Goal: Information Seeking & Learning: Check status

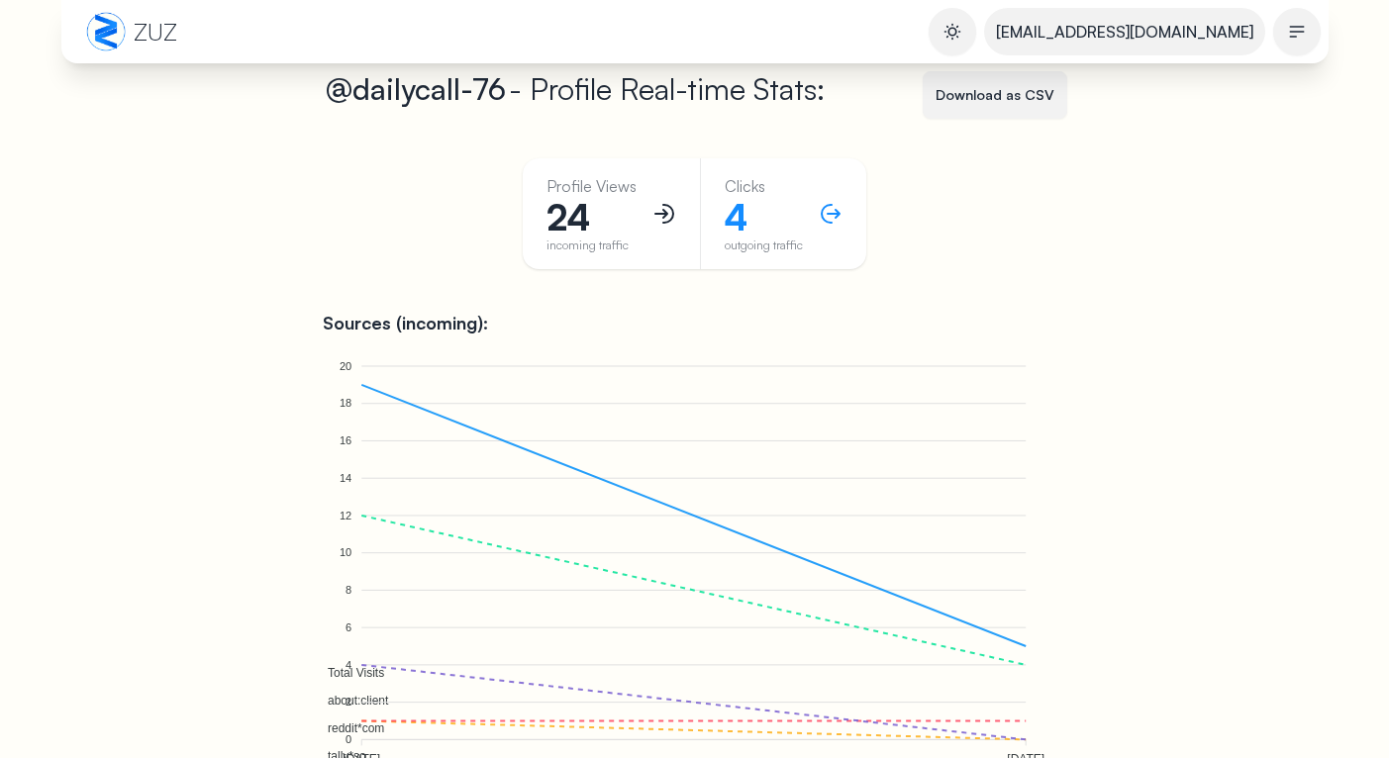
click at [427, 209] on div "Profile Views 24 incoming traffic Clicks 4 outgoing traffic" at bounding box center [695, 233] width 744 height 150
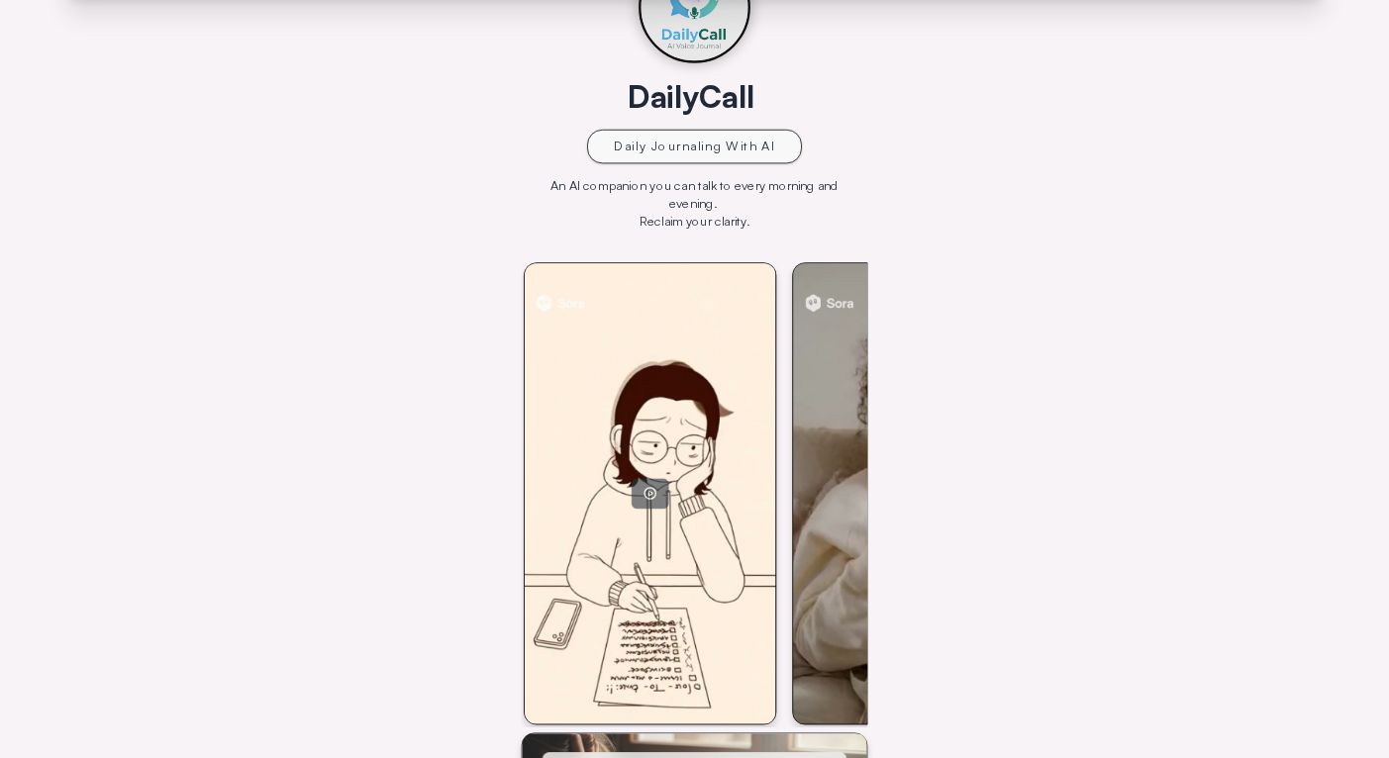
scroll to position [481, 0]
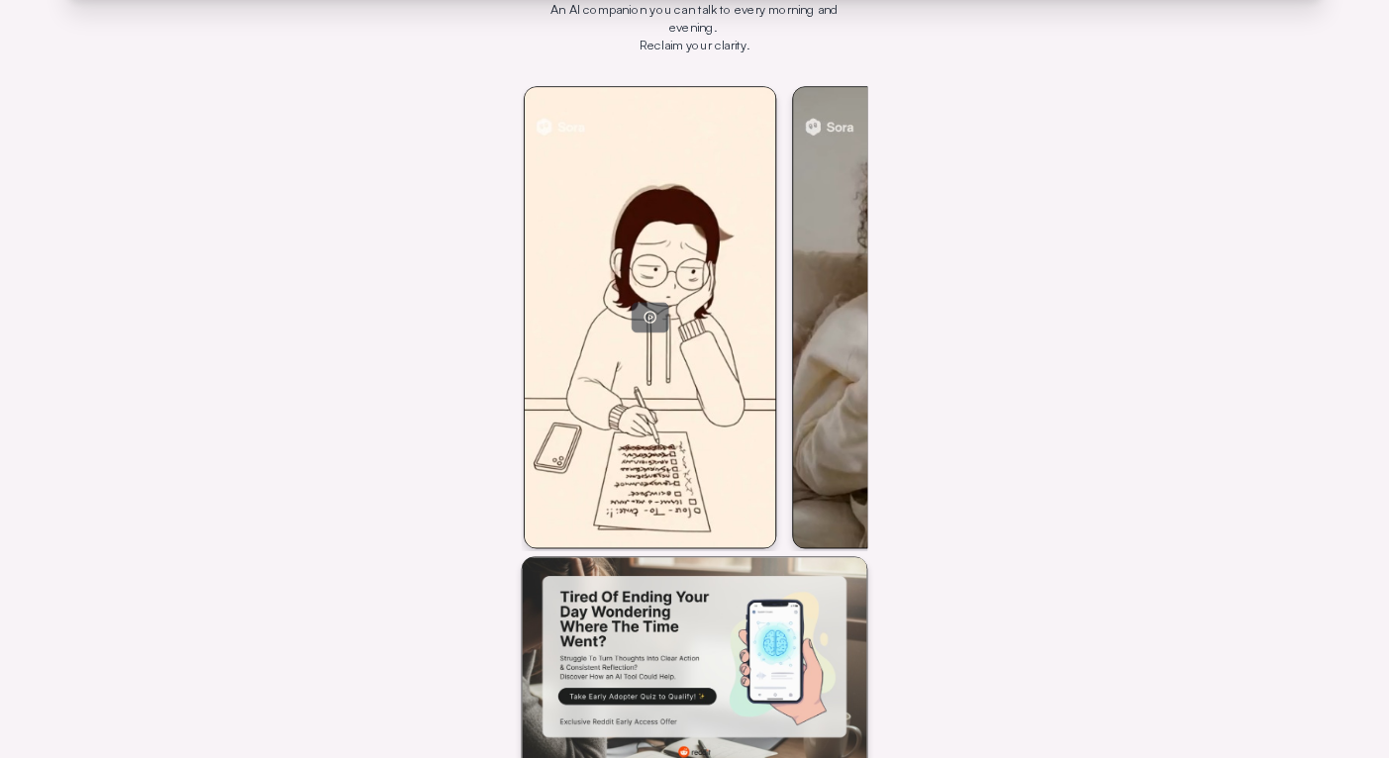
click at [631, 379] on div at bounding box center [650, 317] width 251 height 460
drag, startPoint x: 789, startPoint y: 475, endPoint x: 774, endPoint y: 476, distance: 14.9
click at [774, 476] on div at bounding box center [650, 317] width 251 height 460
drag, startPoint x: 732, startPoint y: 475, endPoint x: 781, endPoint y: 475, distance: 48.5
click at [732, 475] on div at bounding box center [650, 317] width 251 height 460
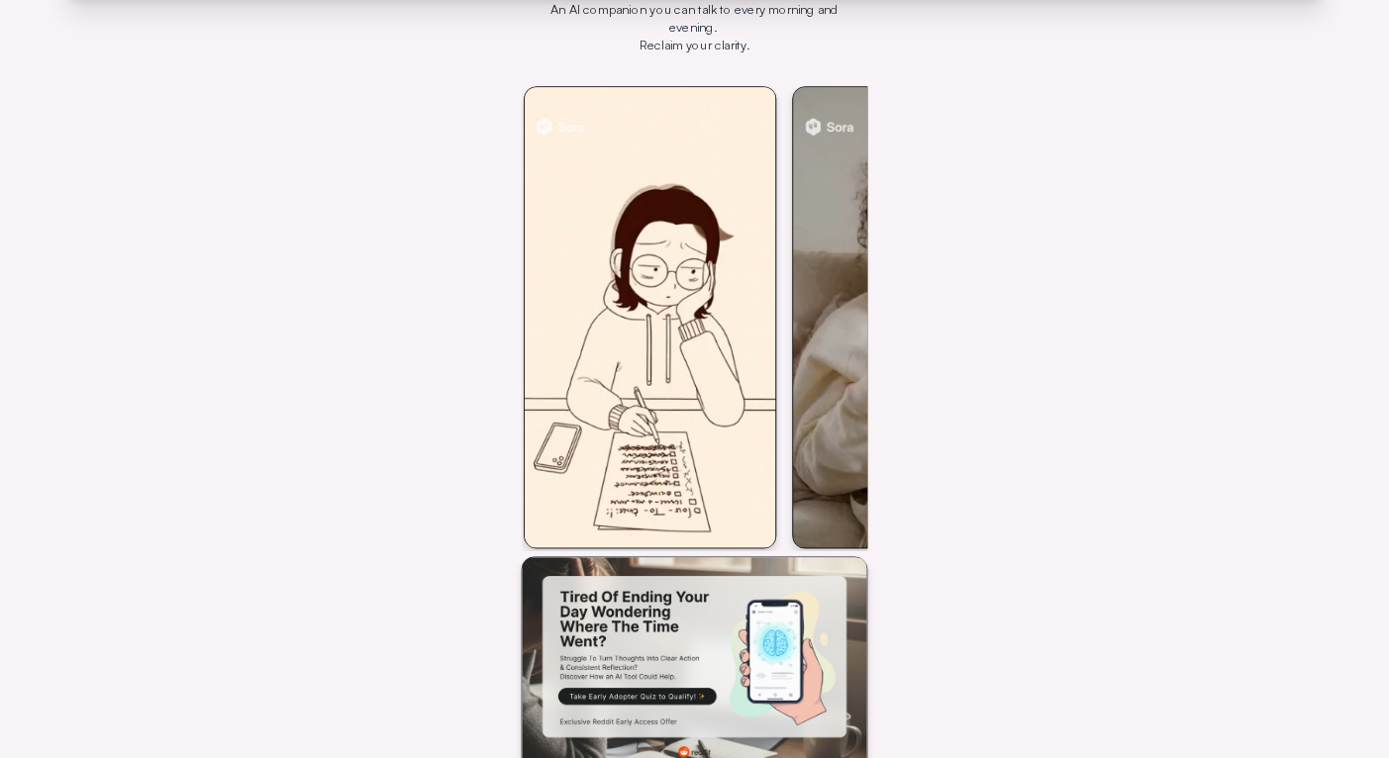
click at [843, 466] on div at bounding box center [918, 317] width 251 height 460
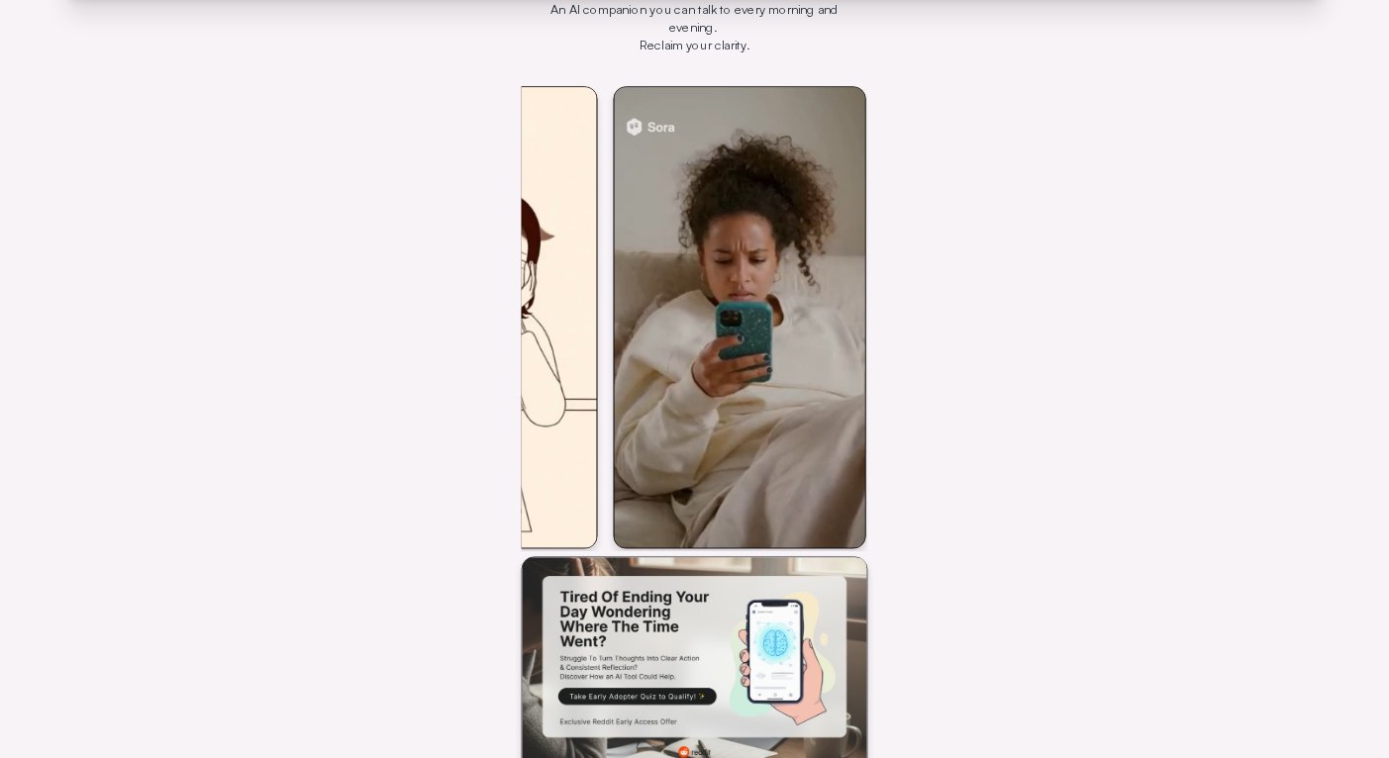
click at [547, 437] on div at bounding box center [470, 317] width 251 height 460
click at [828, 487] on div at bounding box center [739, 317] width 251 height 460
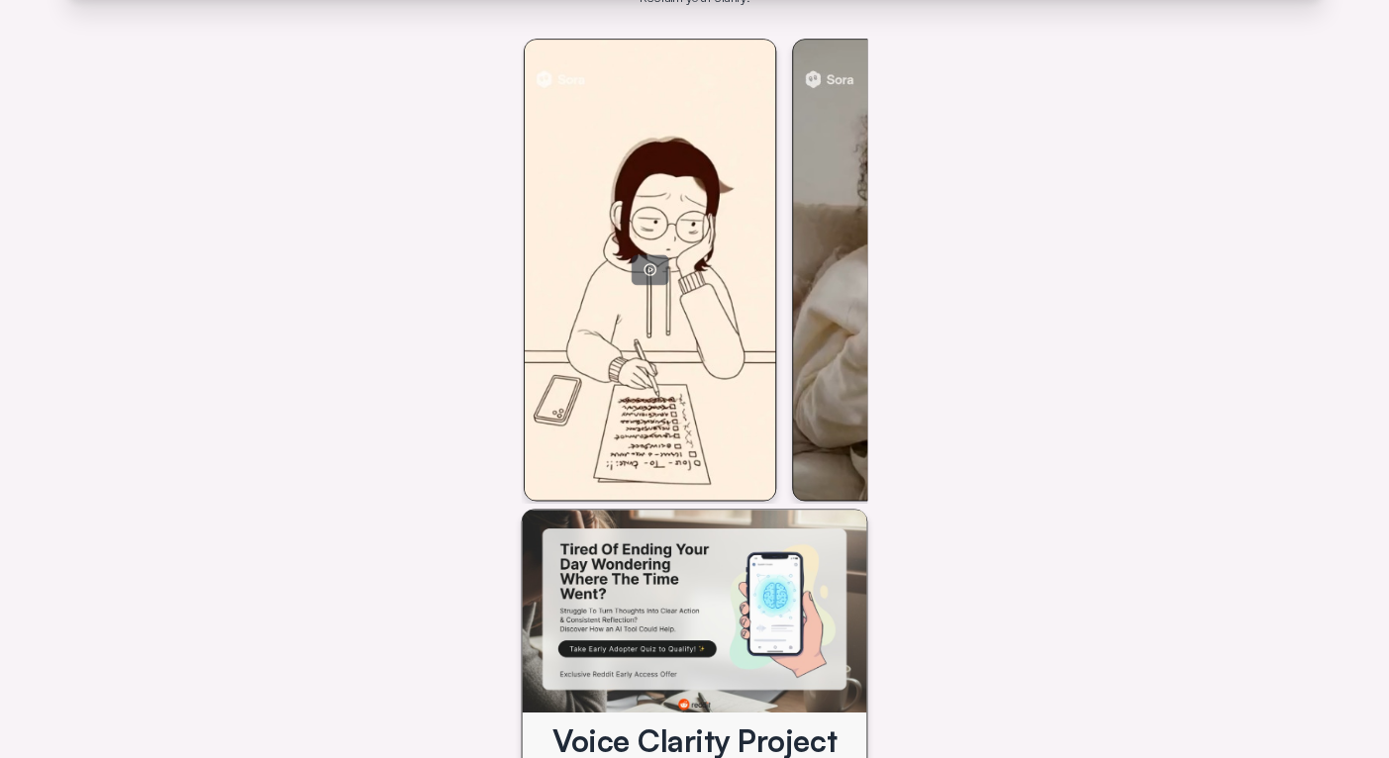
scroll to position [887, 0]
